Goal: Information Seeking & Learning: Compare options

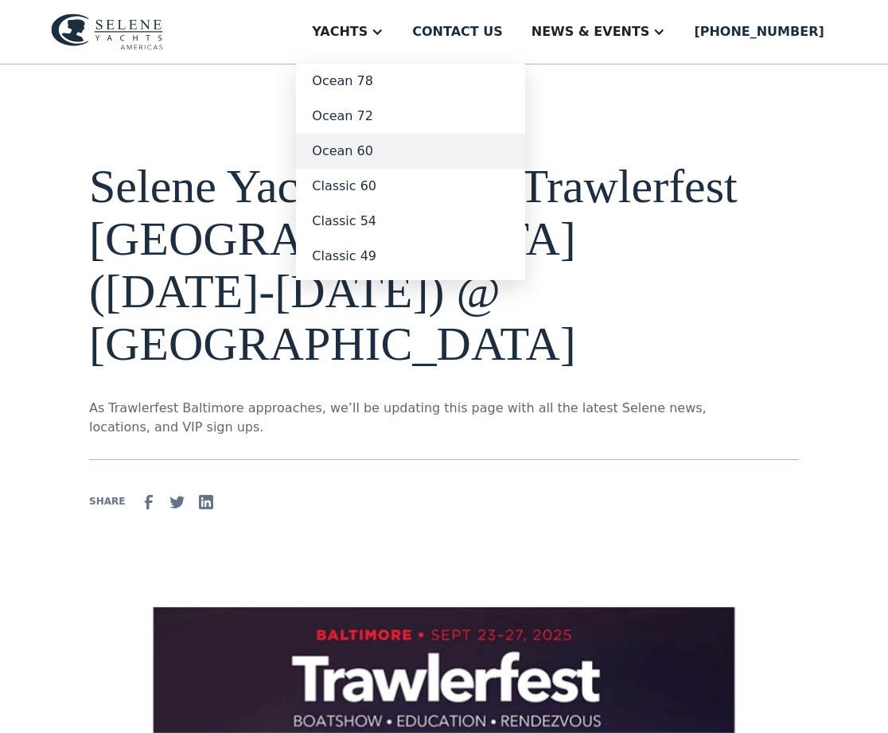
click at [313, 169] on link "Ocean 60" at bounding box center [410, 151] width 229 height 35
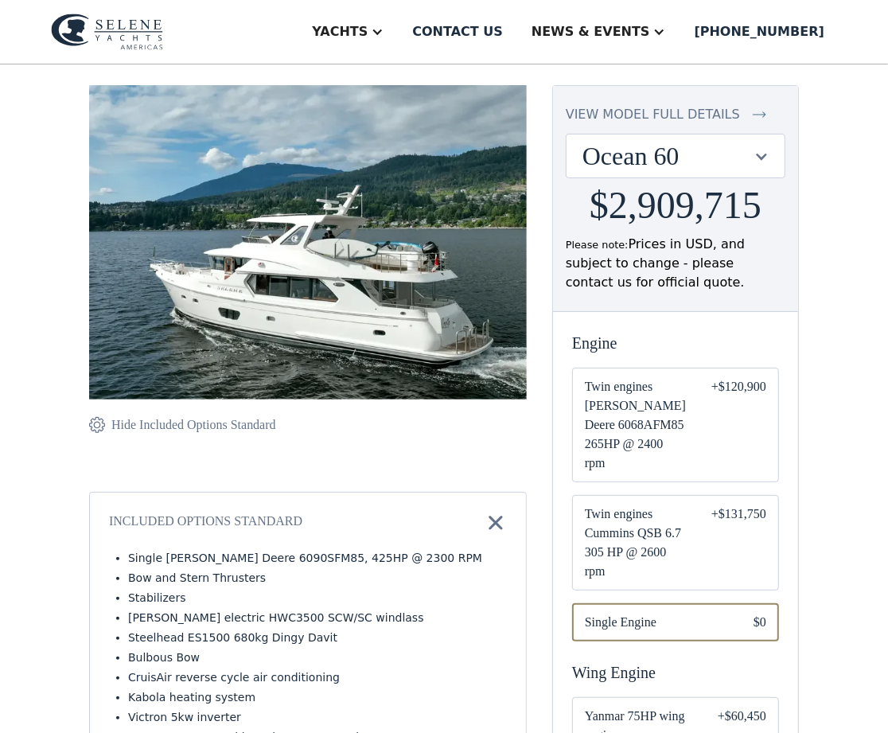
scroll to position [132, 0]
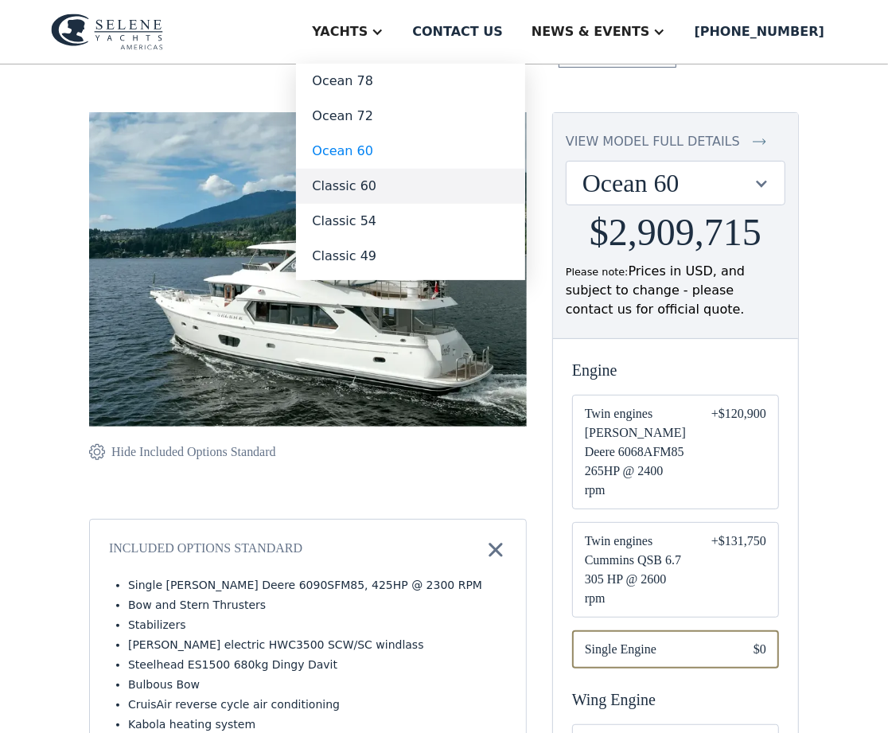
click at [304, 204] on link "Classic 60" at bounding box center [410, 186] width 229 height 35
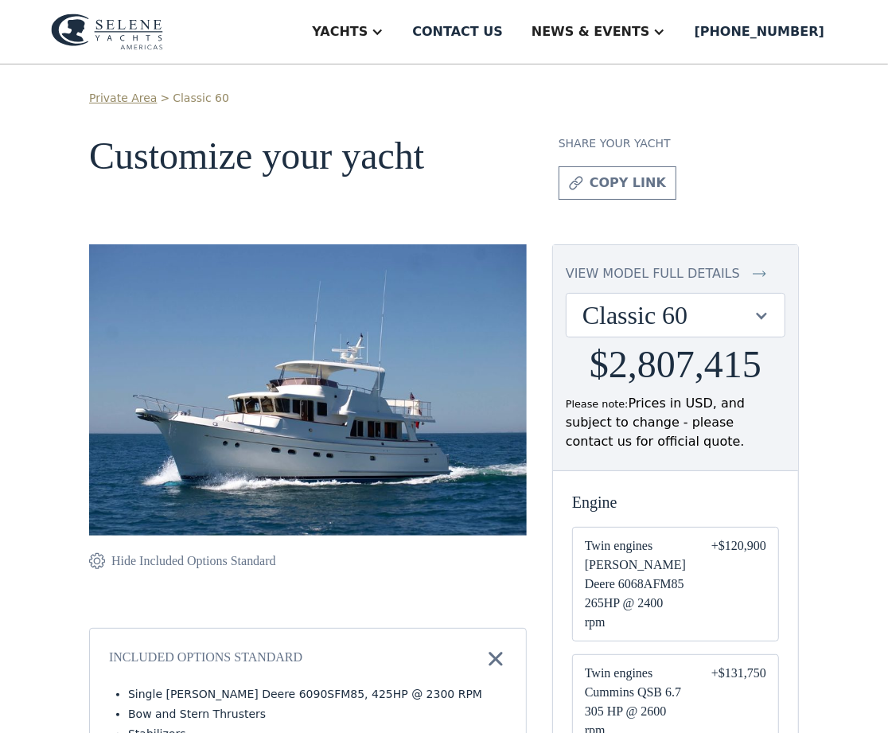
click at [389, 200] on h1 "Customize your yacht" at bounding box center [311, 167] width 444 height 64
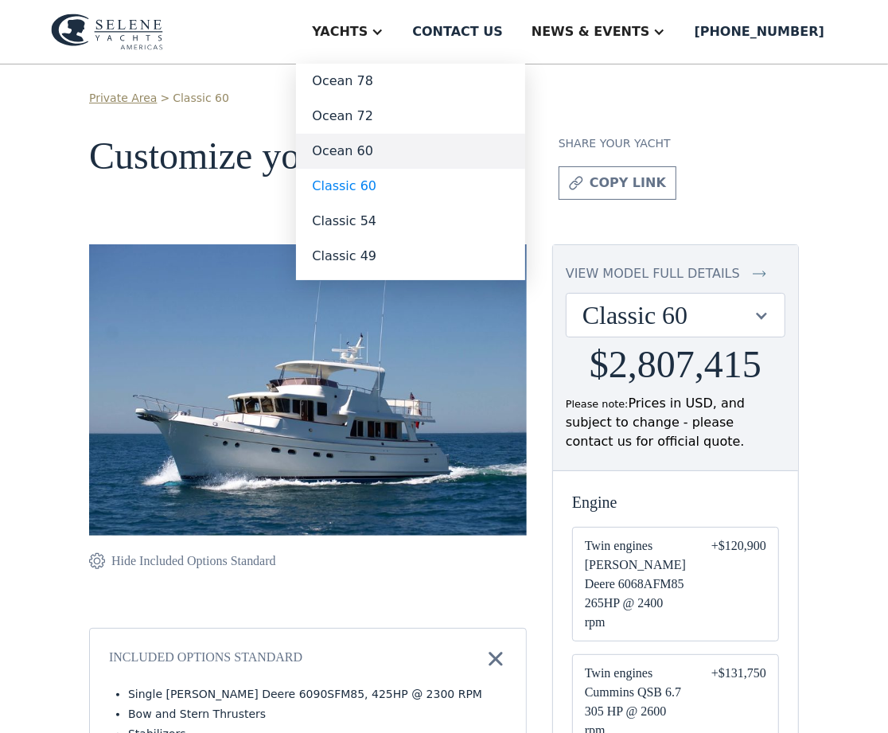
click at [302, 169] on link "Ocean 60" at bounding box center [410, 151] width 229 height 35
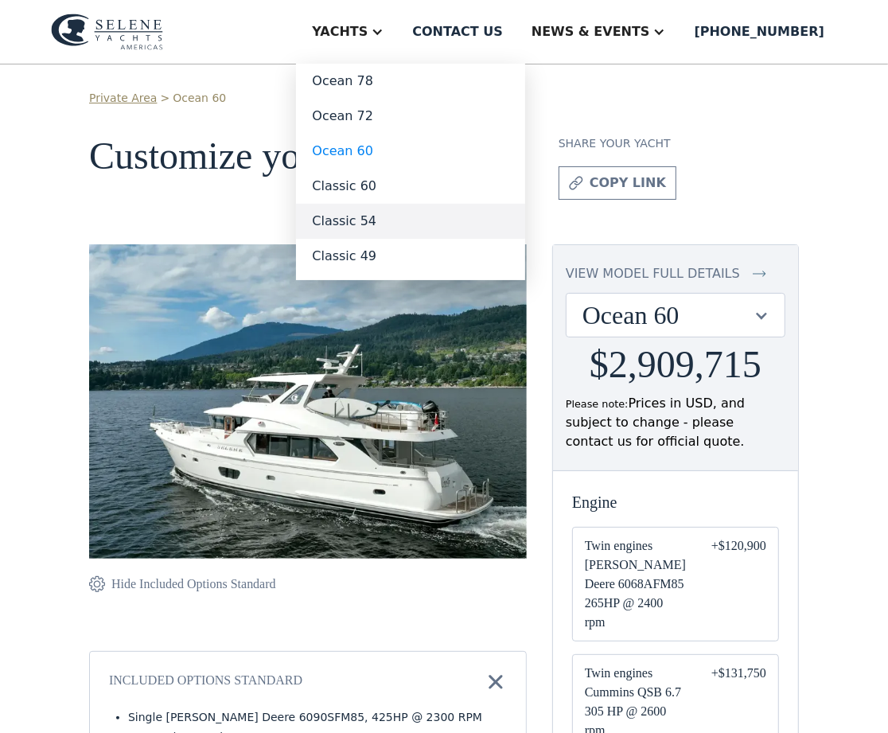
click at [296, 239] on link "Classic 54" at bounding box center [410, 221] width 229 height 35
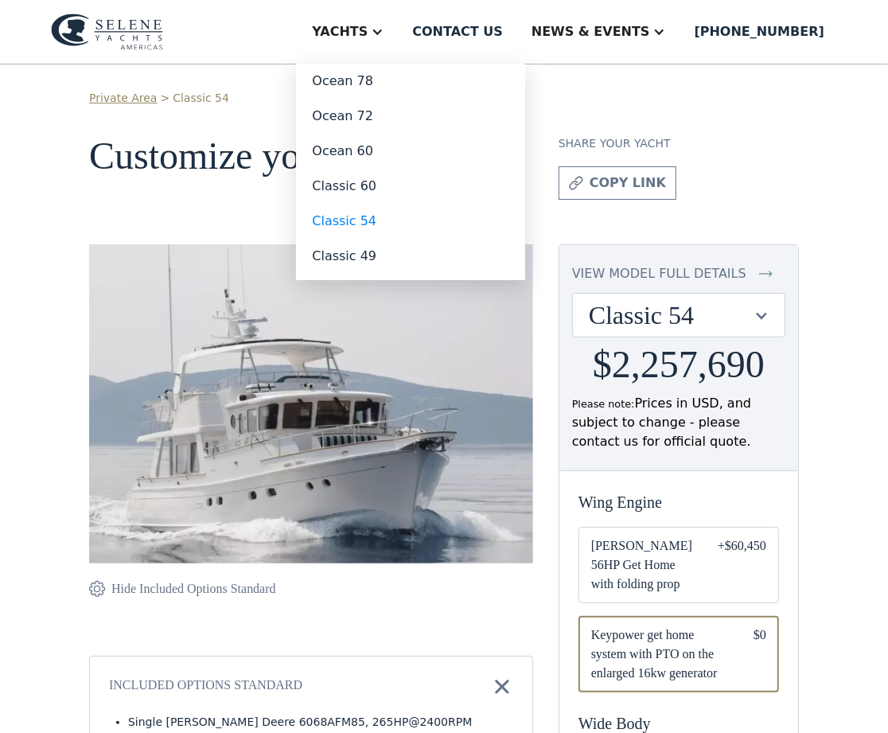
click at [312, 41] on div "Yachts" at bounding box center [340, 31] width 56 height 19
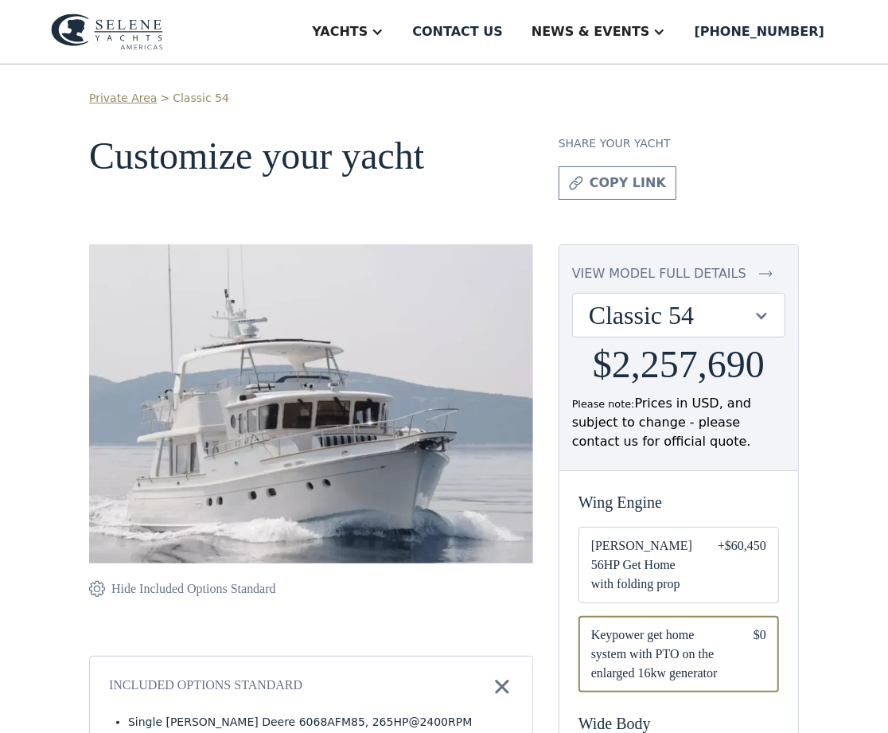
click at [312, 41] on div "Yachts" at bounding box center [340, 31] width 56 height 19
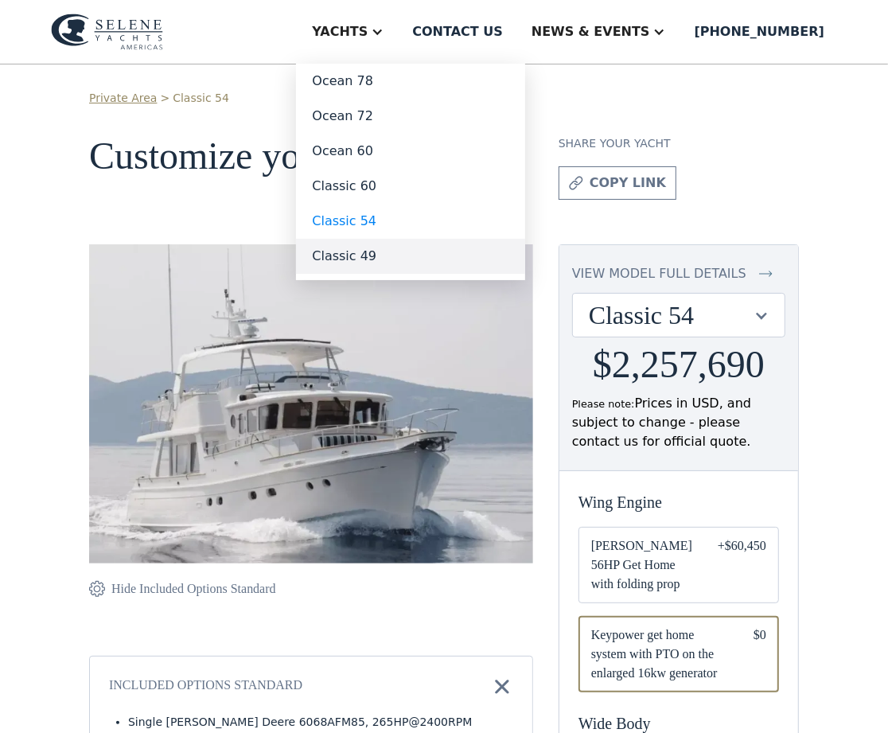
click at [312, 274] on link "Classic 49" at bounding box center [410, 256] width 229 height 35
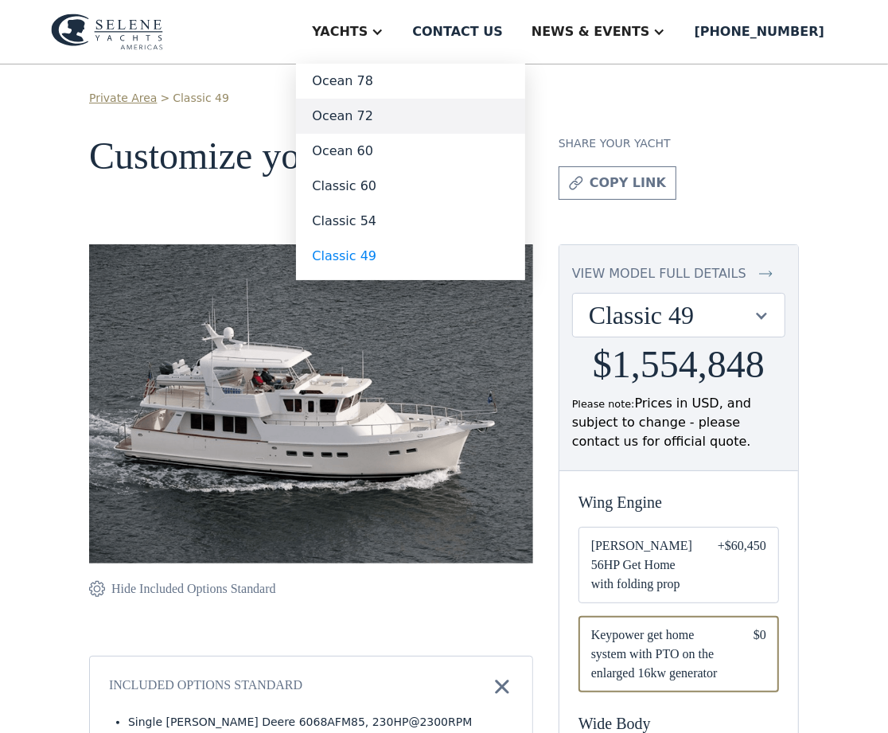
click at [300, 134] on link "Ocean 72" at bounding box center [410, 116] width 229 height 35
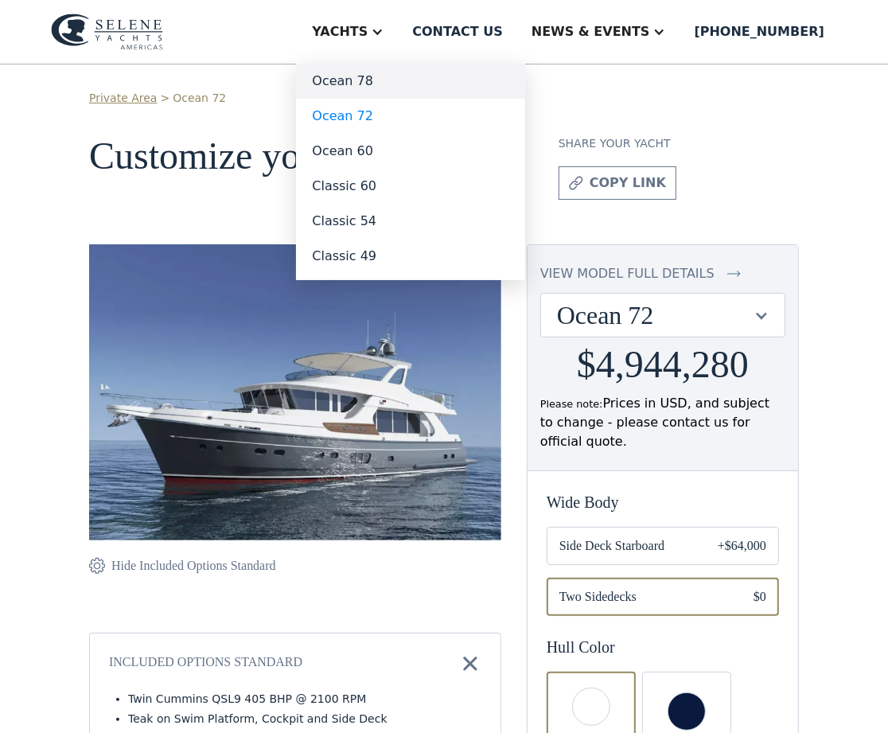
click at [307, 99] on link "Ocean 78" at bounding box center [410, 81] width 229 height 35
